Goal: Task Accomplishment & Management: Use online tool/utility

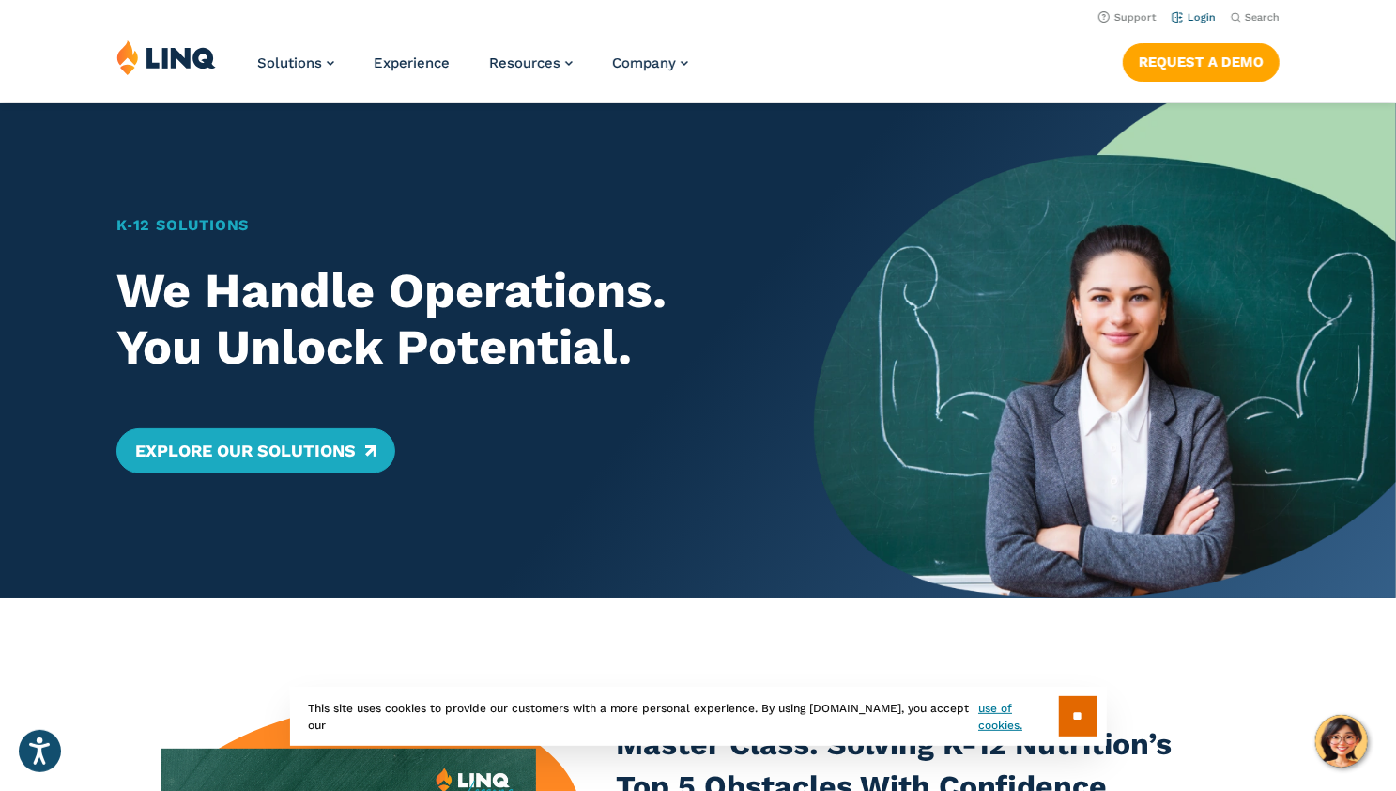
click at [1211, 19] on link "Login" at bounding box center [1194, 17] width 44 height 12
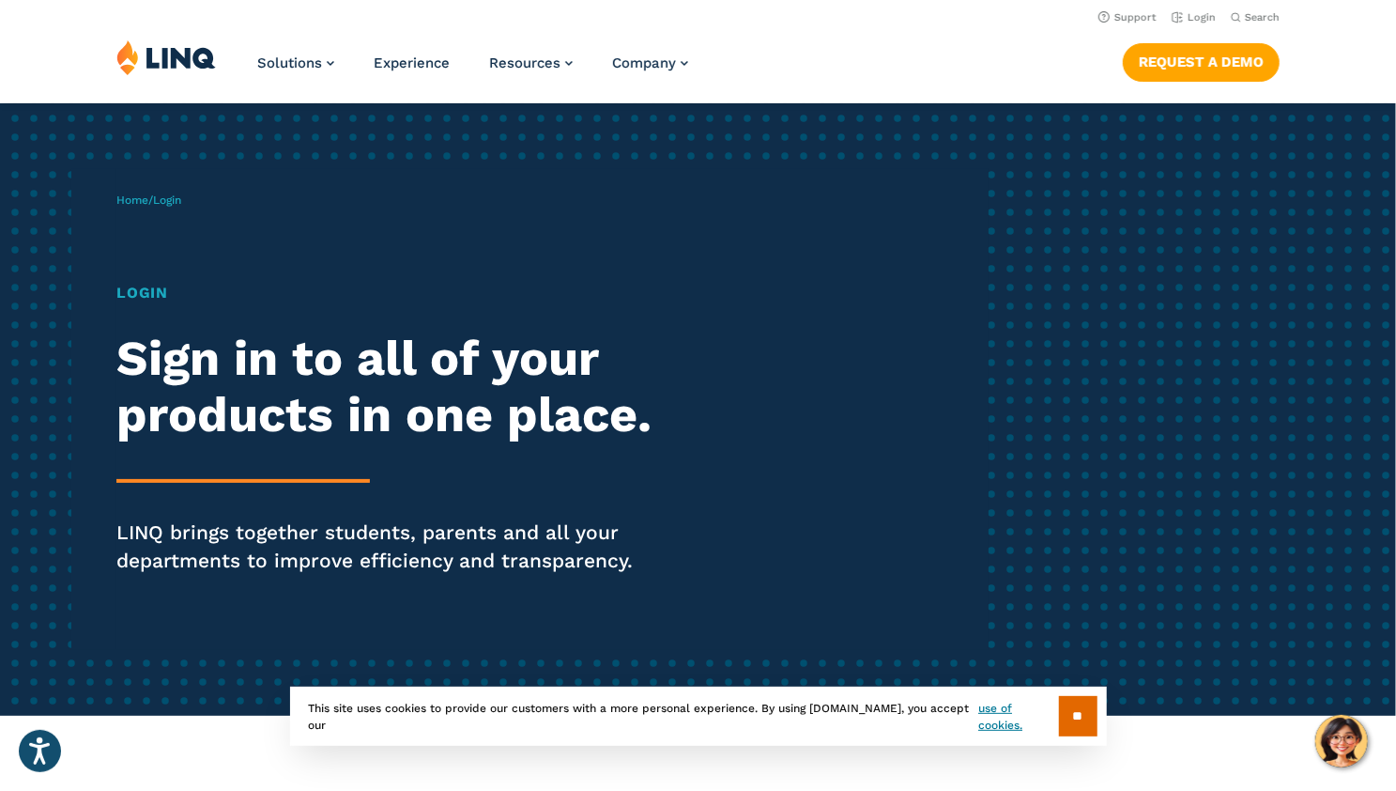
click at [119, 285] on h1 "Login" at bounding box center [385, 293] width 538 height 23
click at [1175, 23] on link "Login" at bounding box center [1194, 17] width 44 height 12
click at [159, 365] on h2 "Sign in to all of your products in one place." at bounding box center [385, 387] width 538 height 113
click at [175, 547] on p "LINQ brings together students, parents and all your departments to improve effi…" at bounding box center [385, 546] width 538 height 56
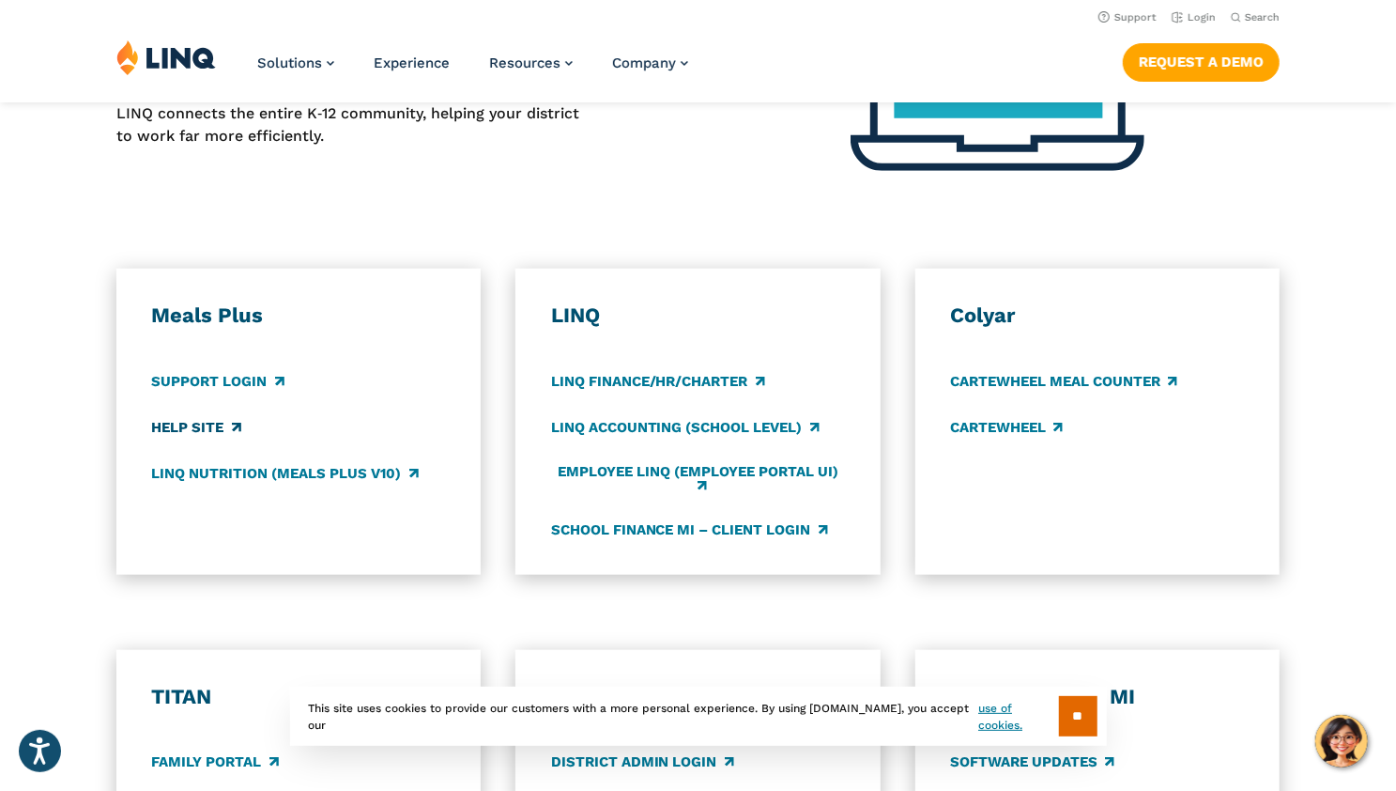
scroll to position [845, 0]
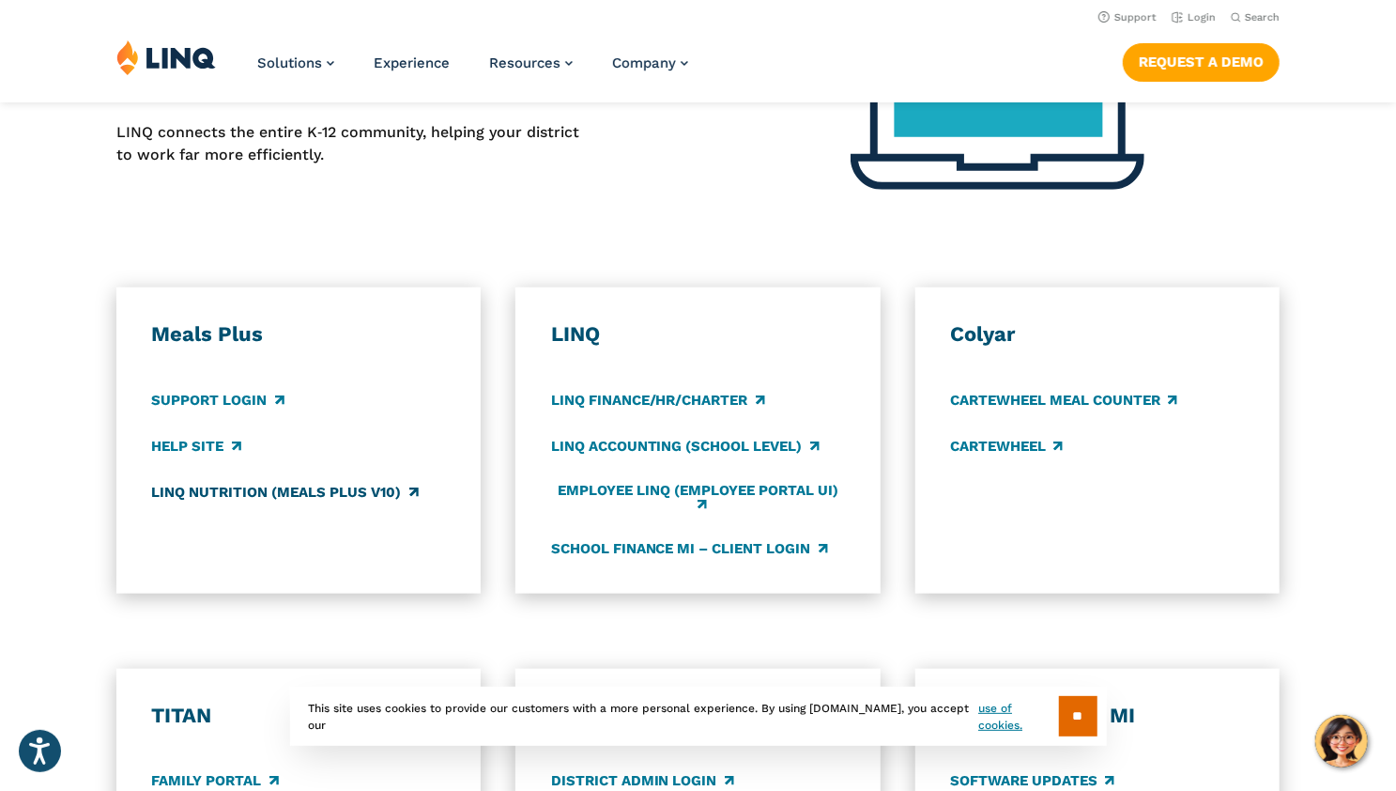
click at [174, 495] on link "LINQ Nutrition (Meals Plus v10)" at bounding box center [284, 492] width 267 height 21
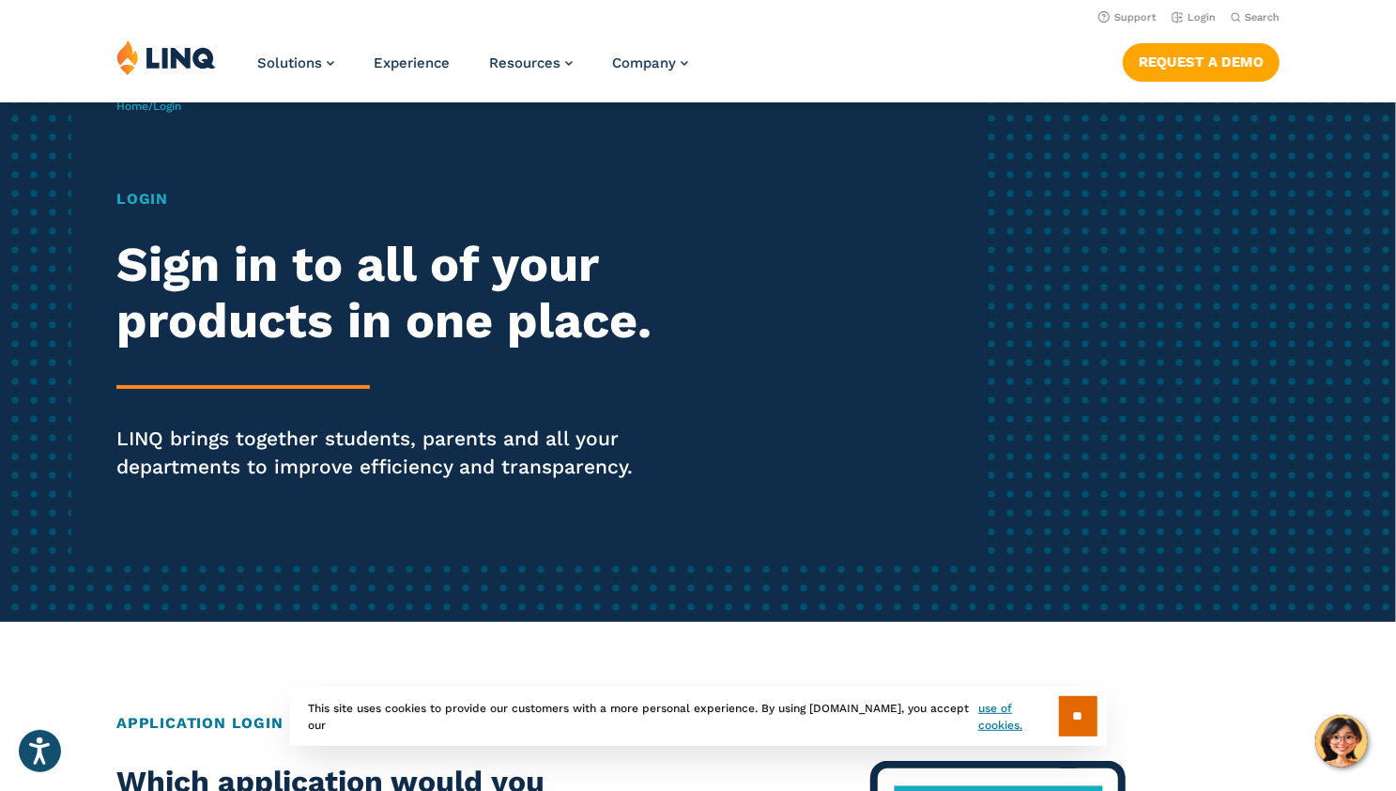
scroll to position [0, 0]
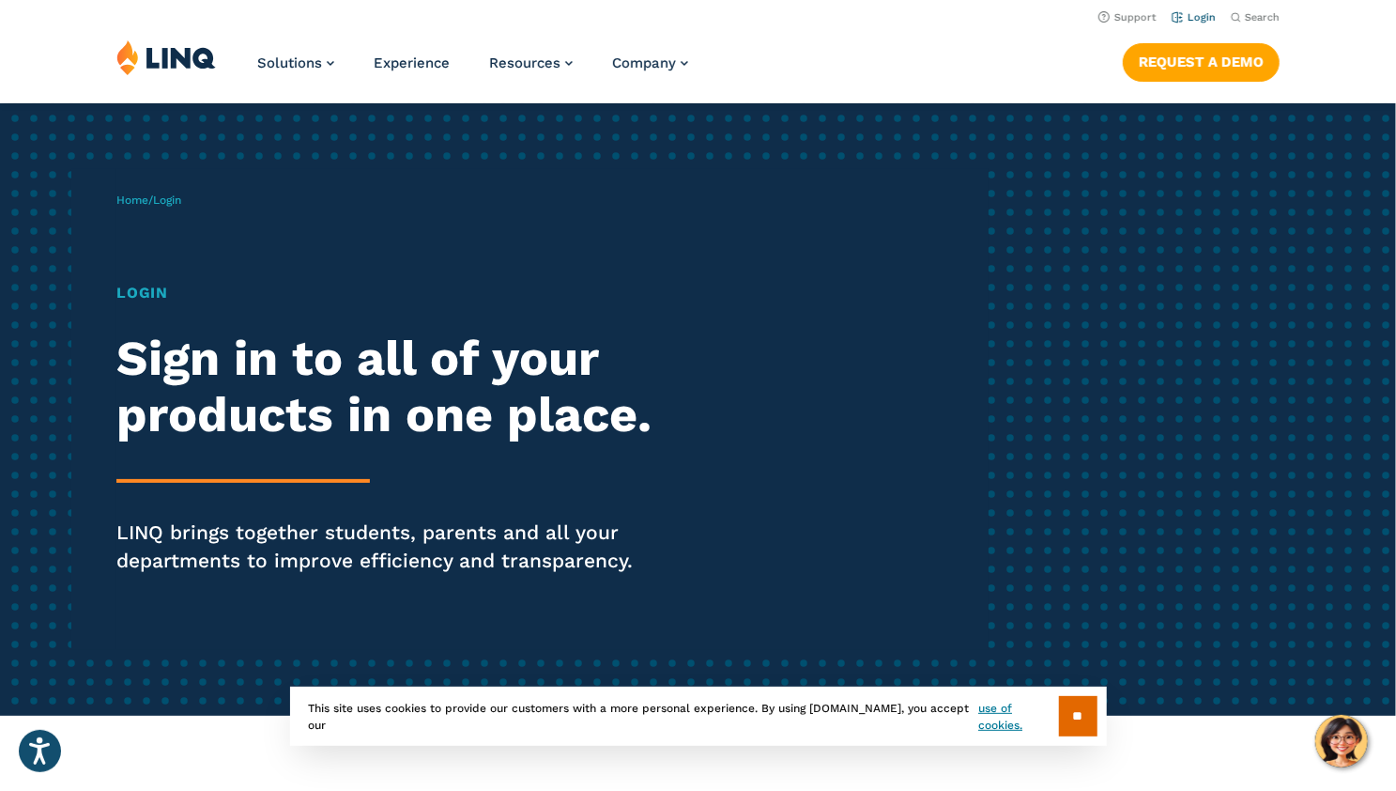
click at [1187, 8] on li "Login" at bounding box center [1194, 16] width 44 height 21
click at [1187, 22] on link "Login" at bounding box center [1194, 17] width 44 height 12
click at [1071, 719] on input "**" at bounding box center [1078, 716] width 39 height 40
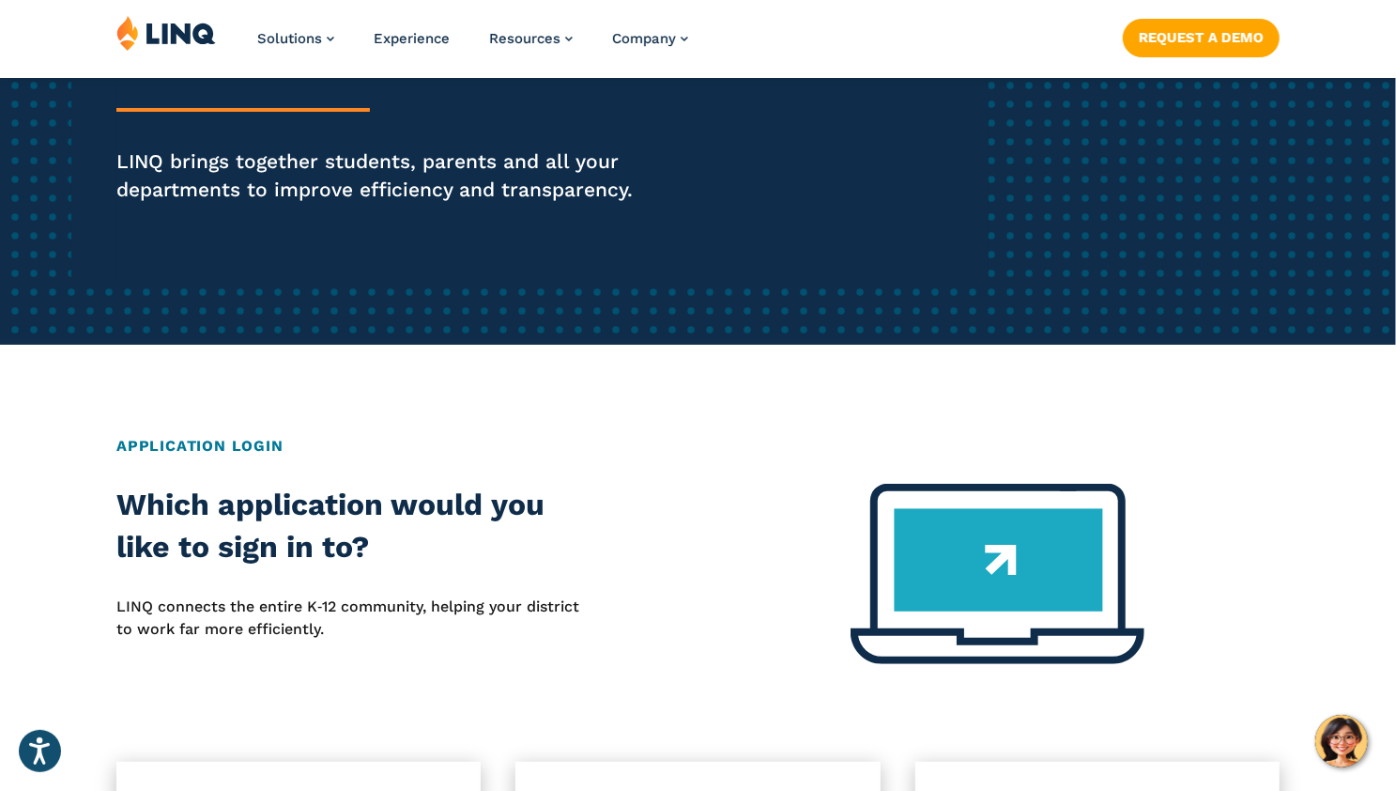
scroll to position [470, 0]
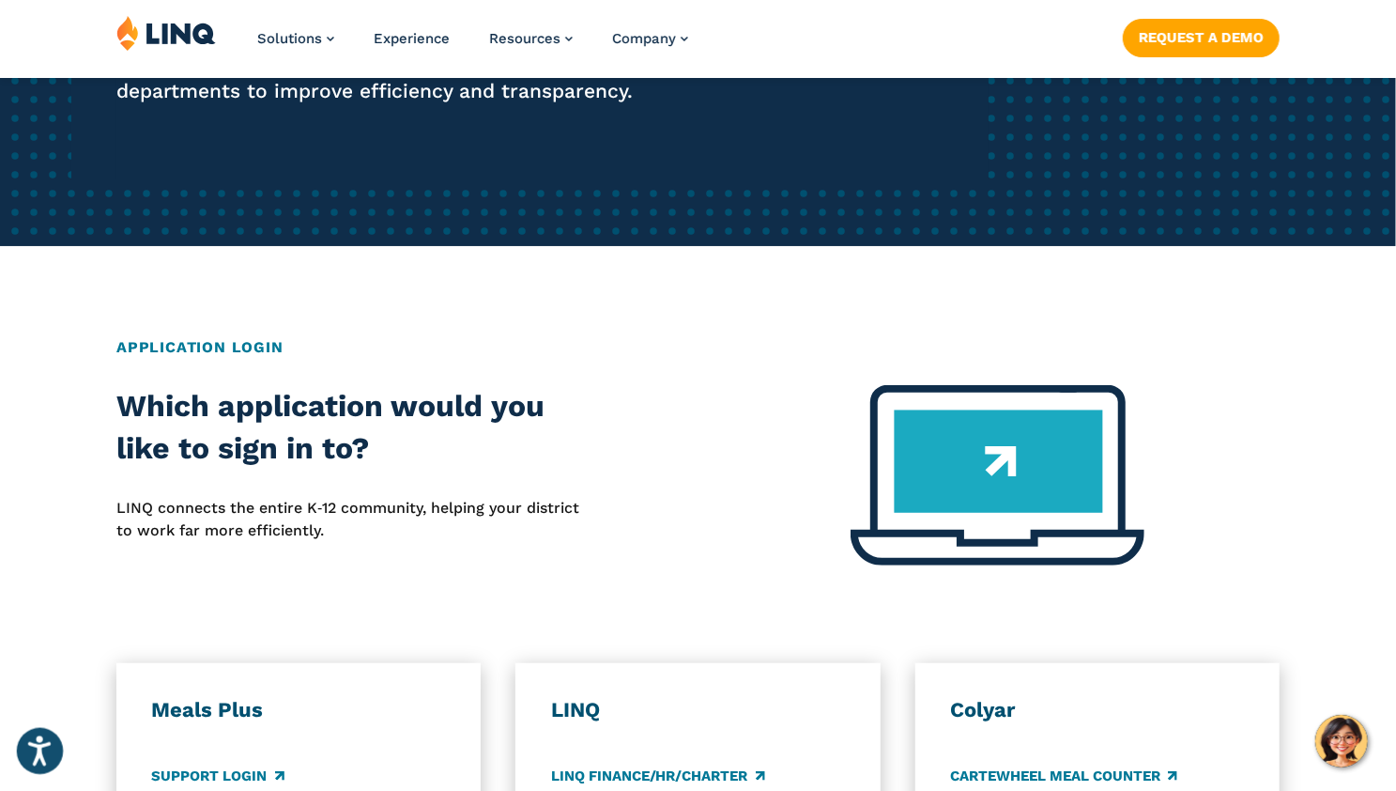
click at [52, 742] on button "Open accessiBe: accessibility options, statement and help" at bounding box center [40, 751] width 47 height 47
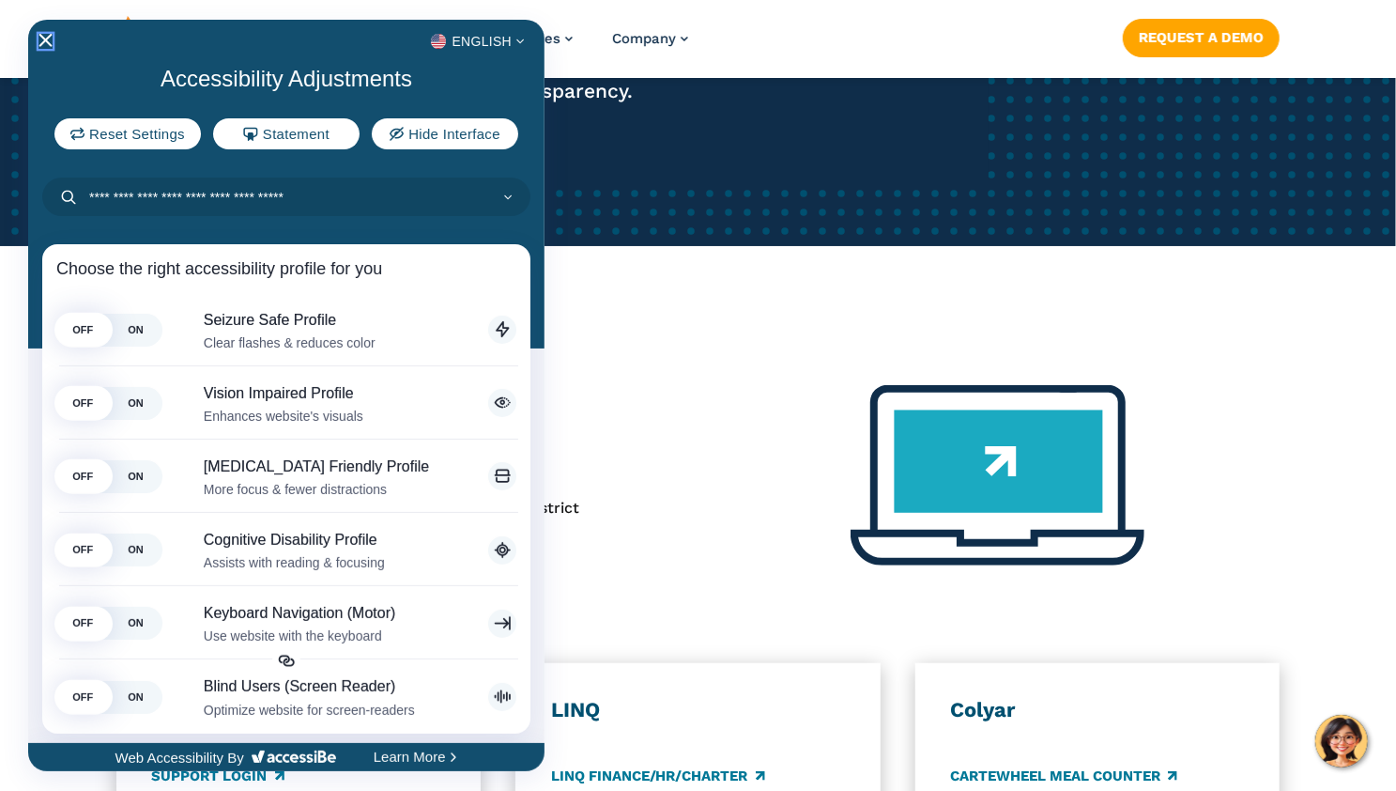
click at [39, 44] on icon "Close Accessibility Interface" at bounding box center [45, 40] width 13 height 13
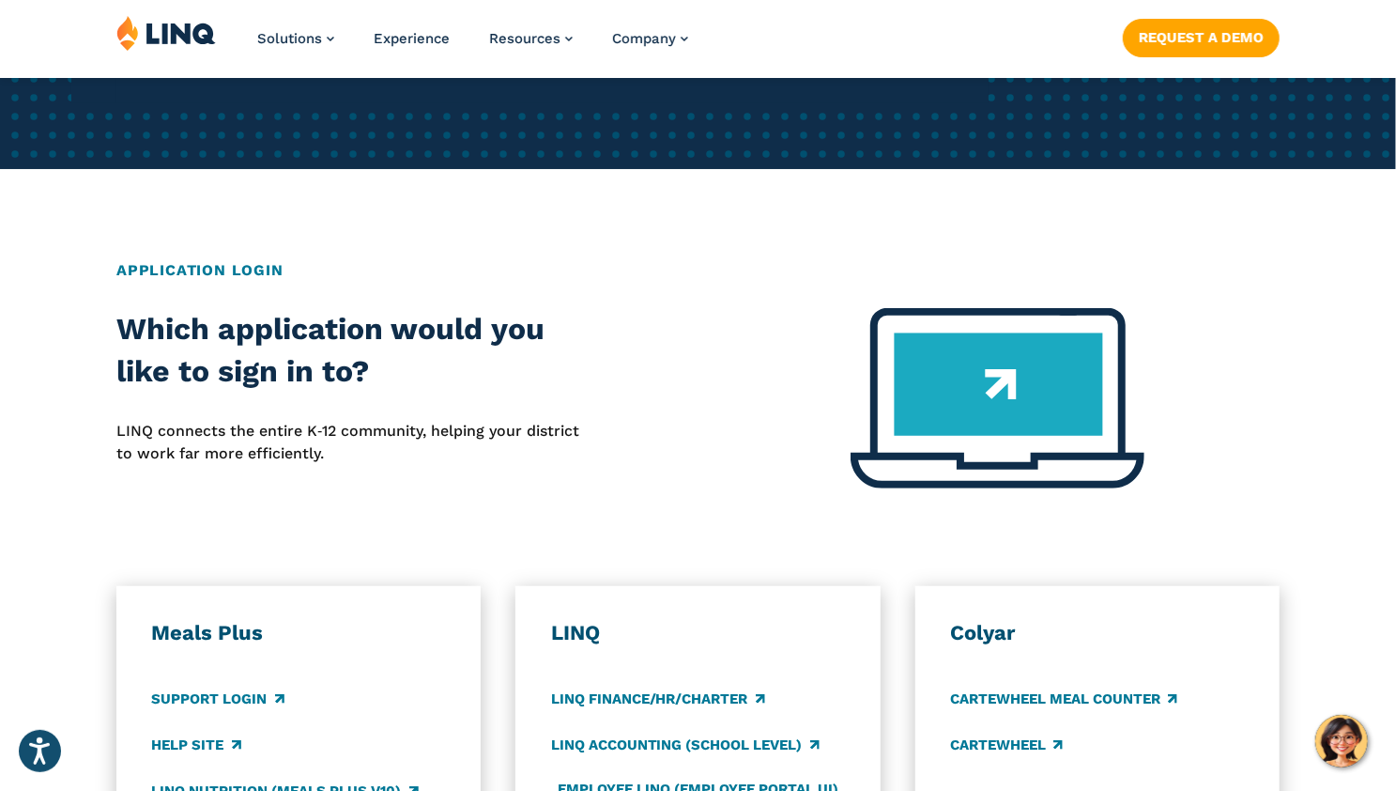
scroll to position [751, 0]
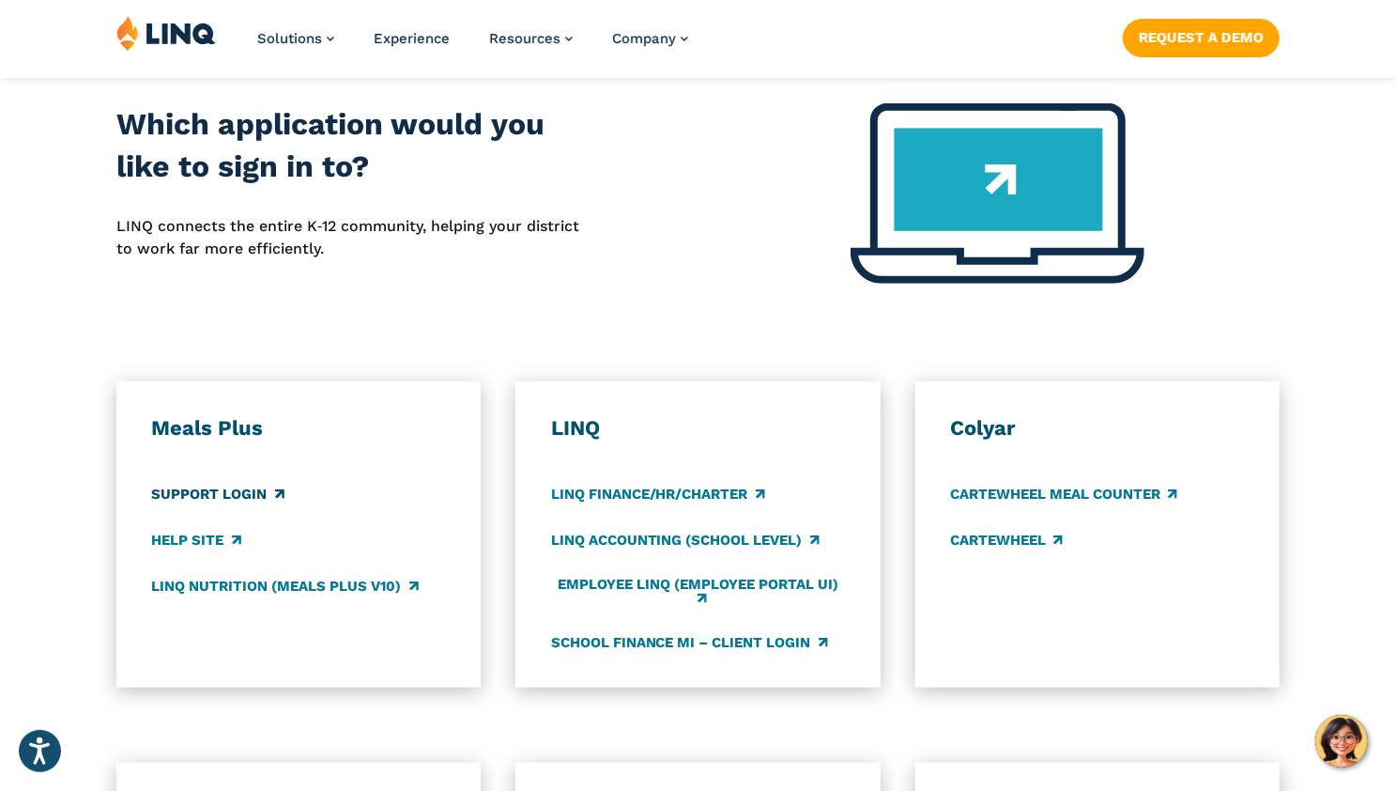
click at [194, 489] on link "Support Login" at bounding box center [217, 494] width 132 height 21
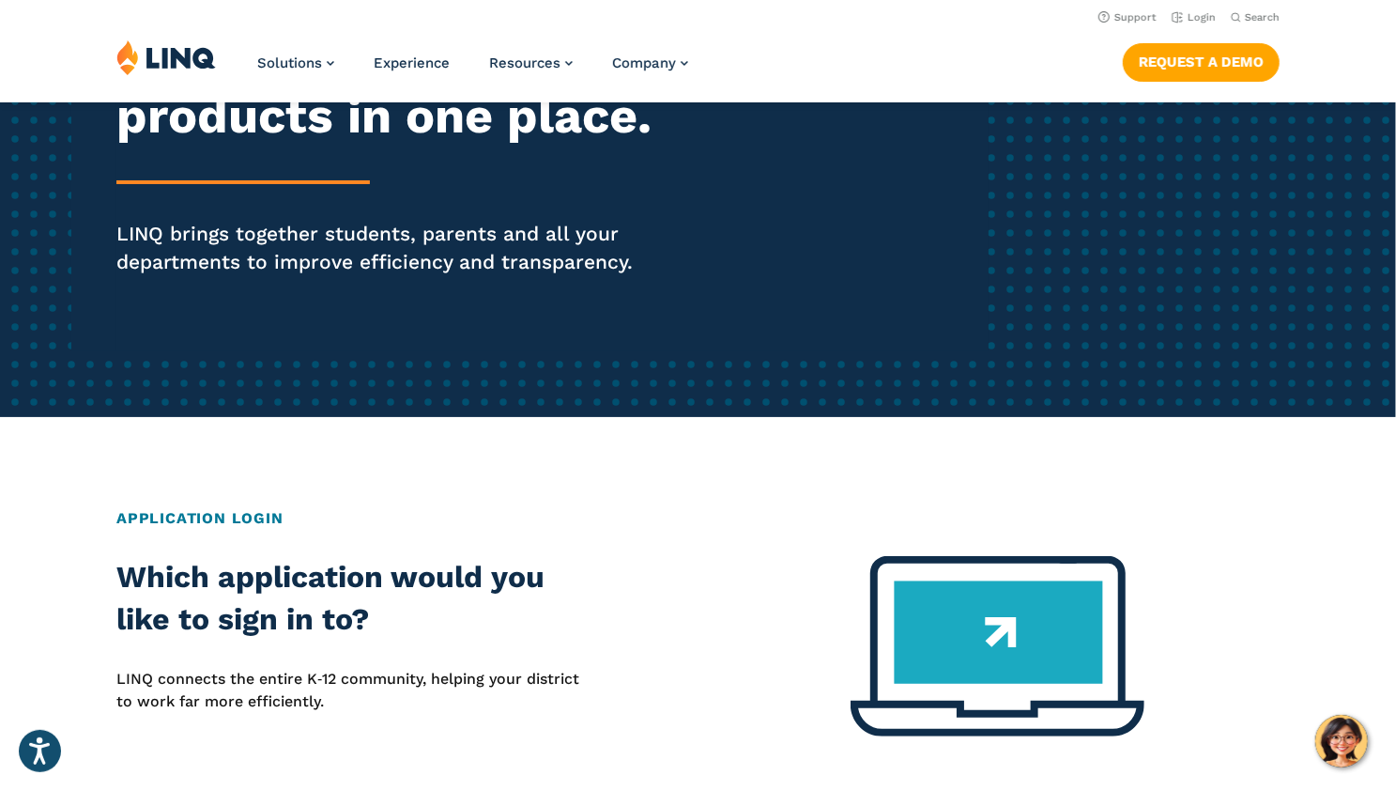
scroll to position [188, 0]
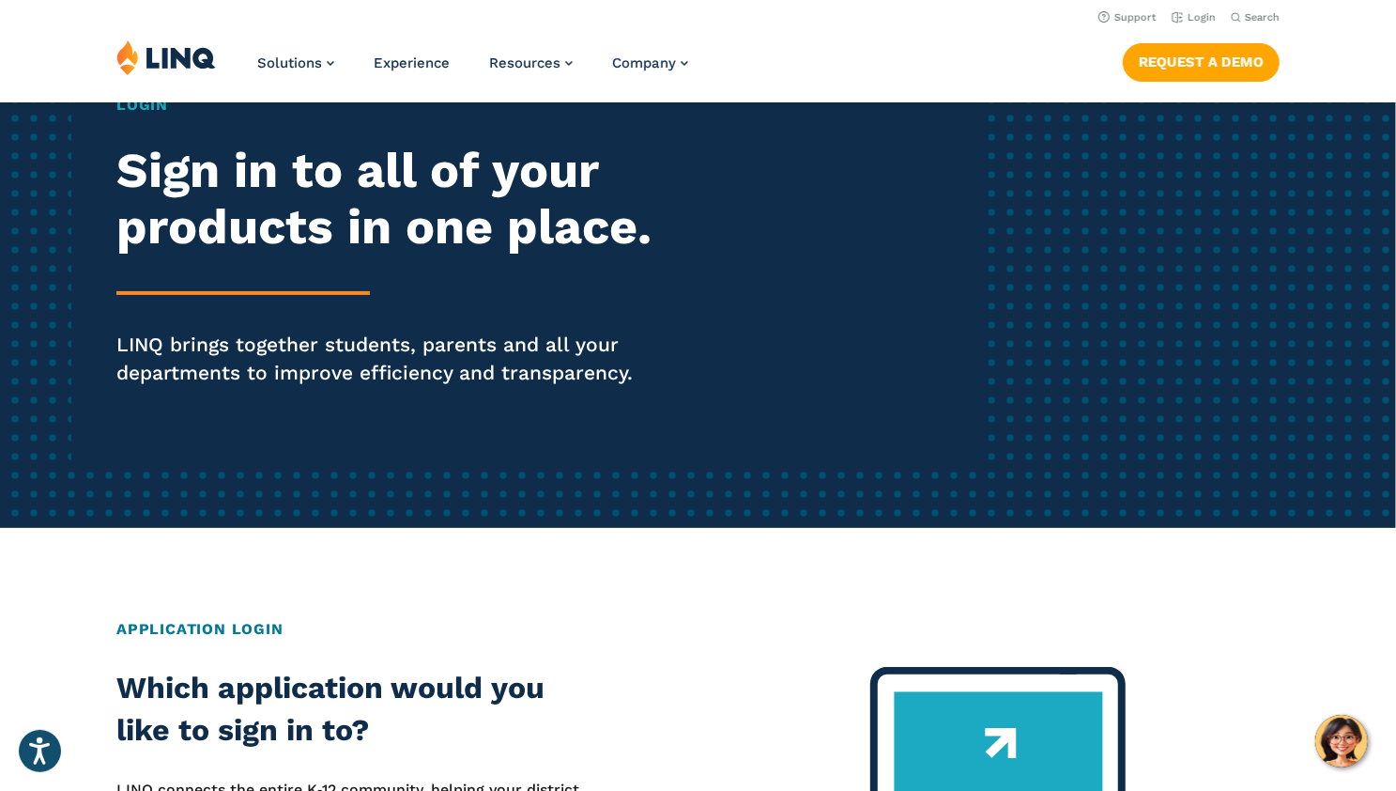
click at [191, 633] on h2 "Application Login" at bounding box center [697, 629] width 1163 height 23
click at [194, 630] on h2 "Application Login" at bounding box center [697, 629] width 1163 height 23
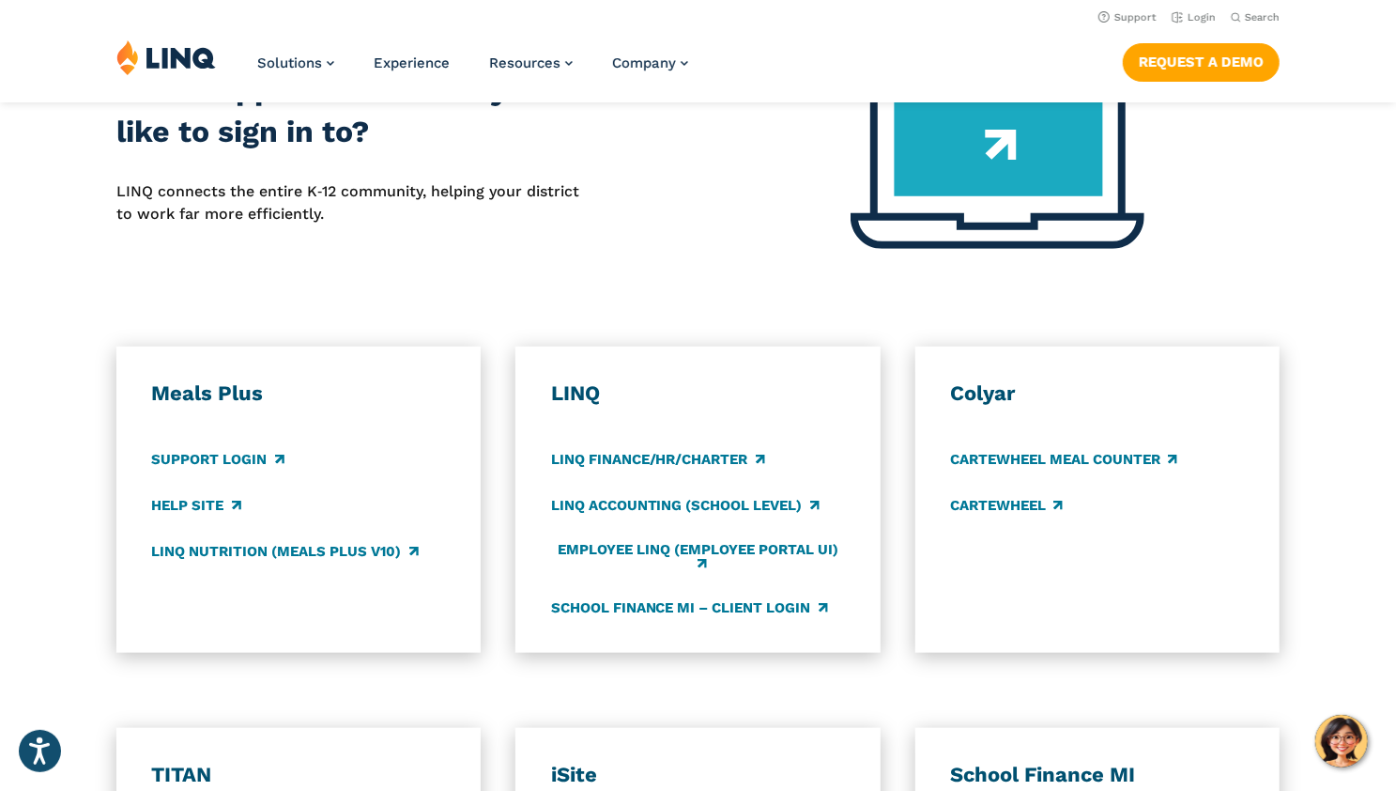
scroll to position [657, 0]
